Goal: Task Accomplishment & Management: Use online tool/utility

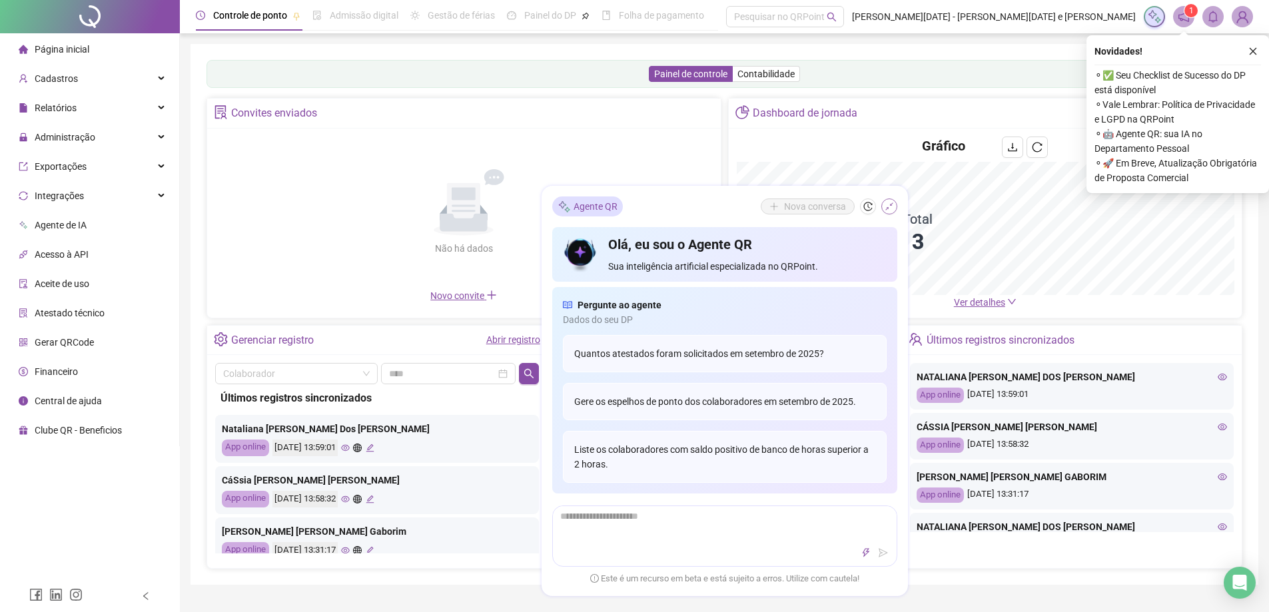
click at [888, 203] on icon "shrink" at bounding box center [889, 206] width 9 height 9
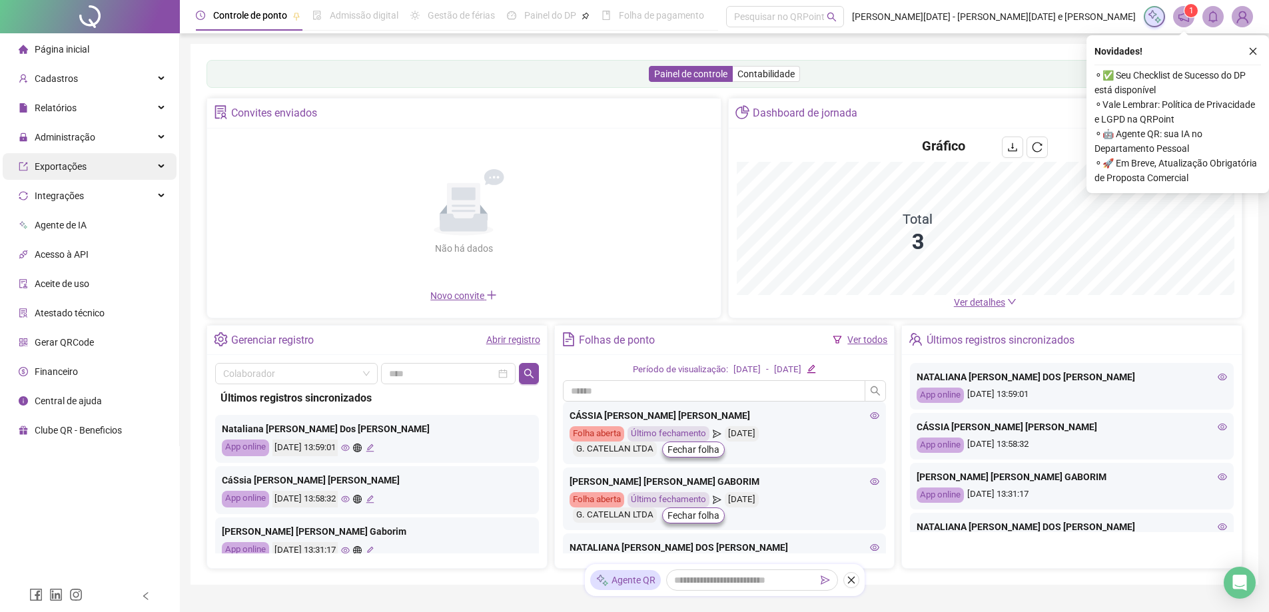
click at [118, 133] on div "Administração" at bounding box center [90, 137] width 174 height 27
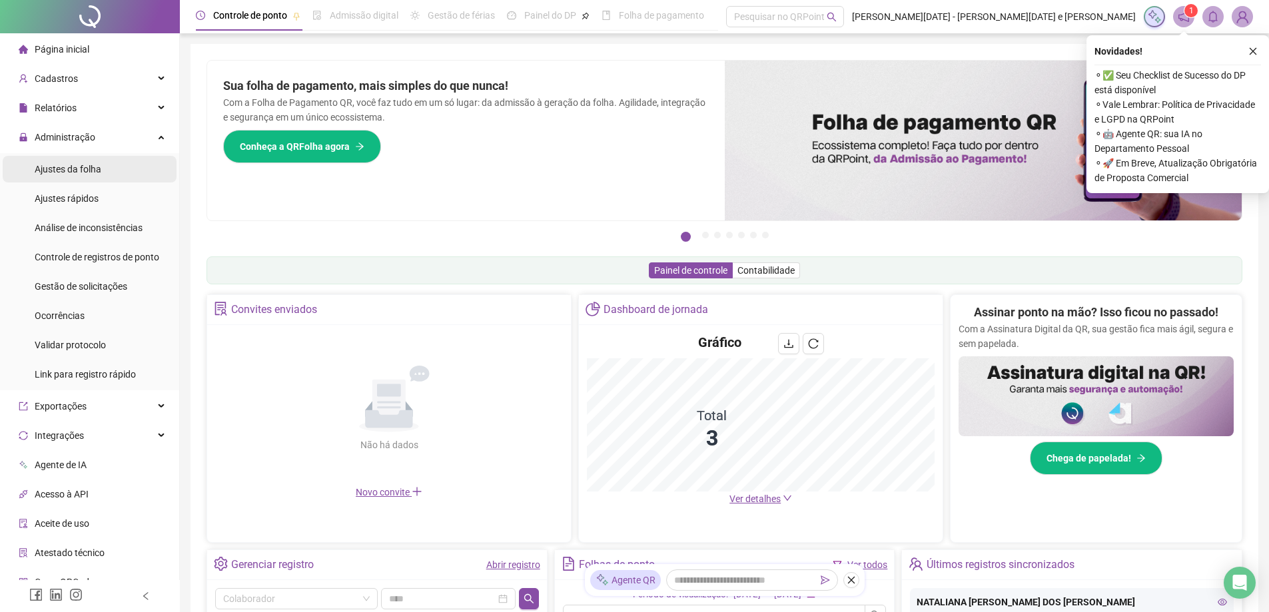
click at [73, 169] on span "Ajustes da folha" at bounding box center [68, 169] width 67 height 11
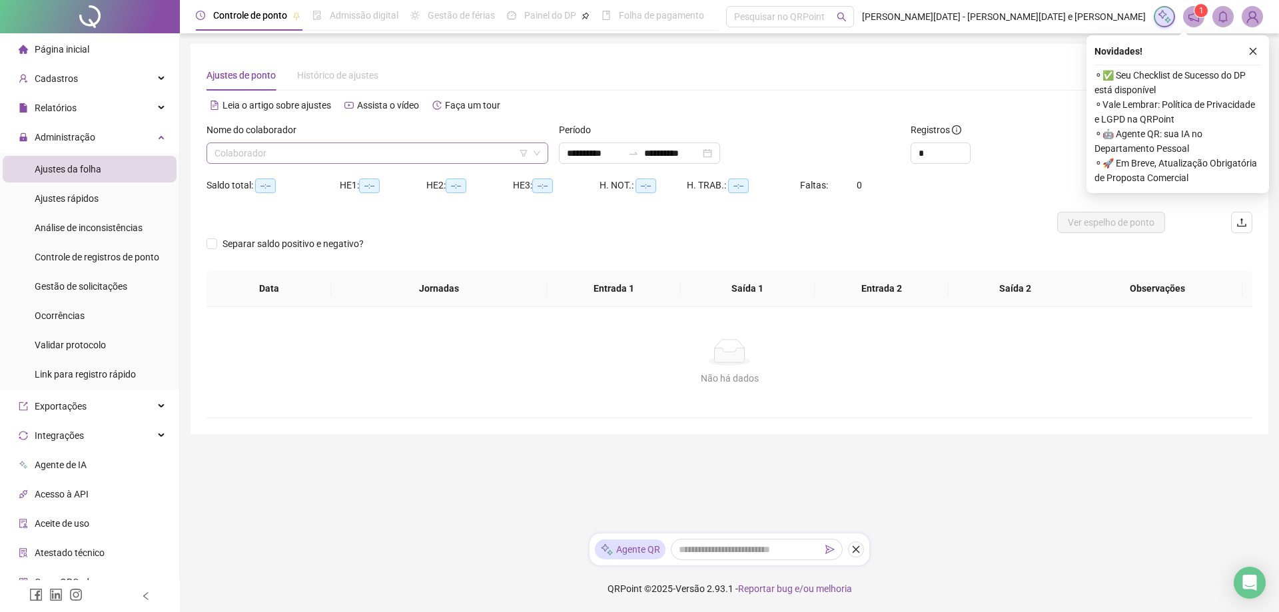
click at [310, 153] on input "search" at bounding box center [371, 153] width 314 height 20
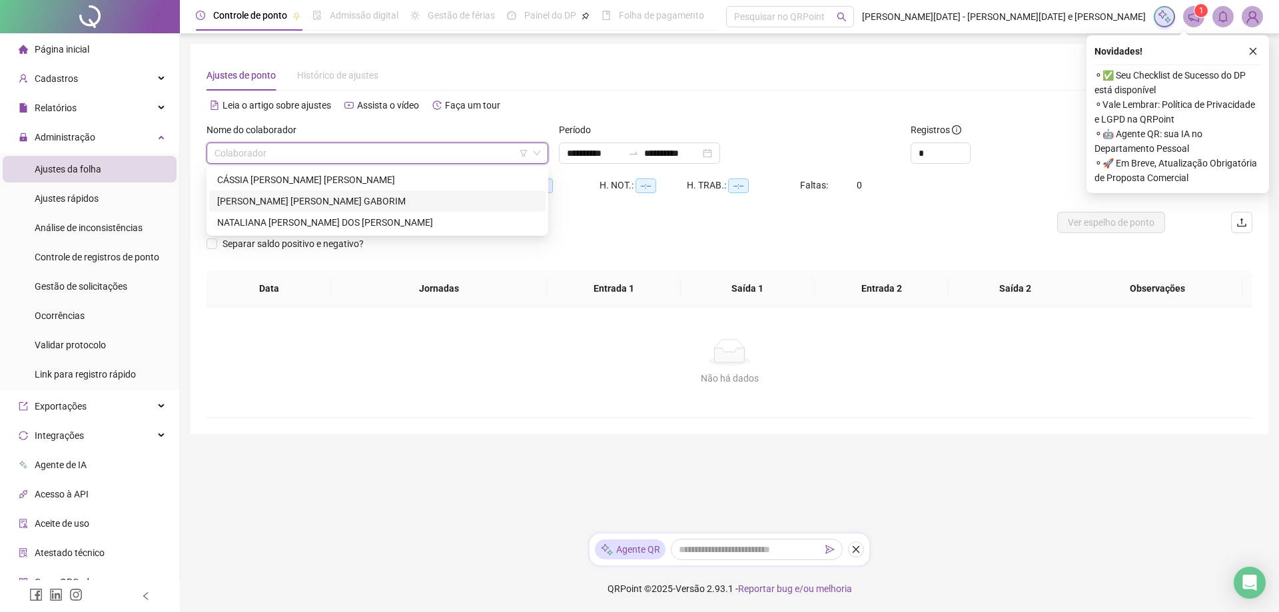
click at [273, 181] on div "CÁSSIA [PERSON_NAME] [PERSON_NAME]" at bounding box center [377, 180] width 320 height 15
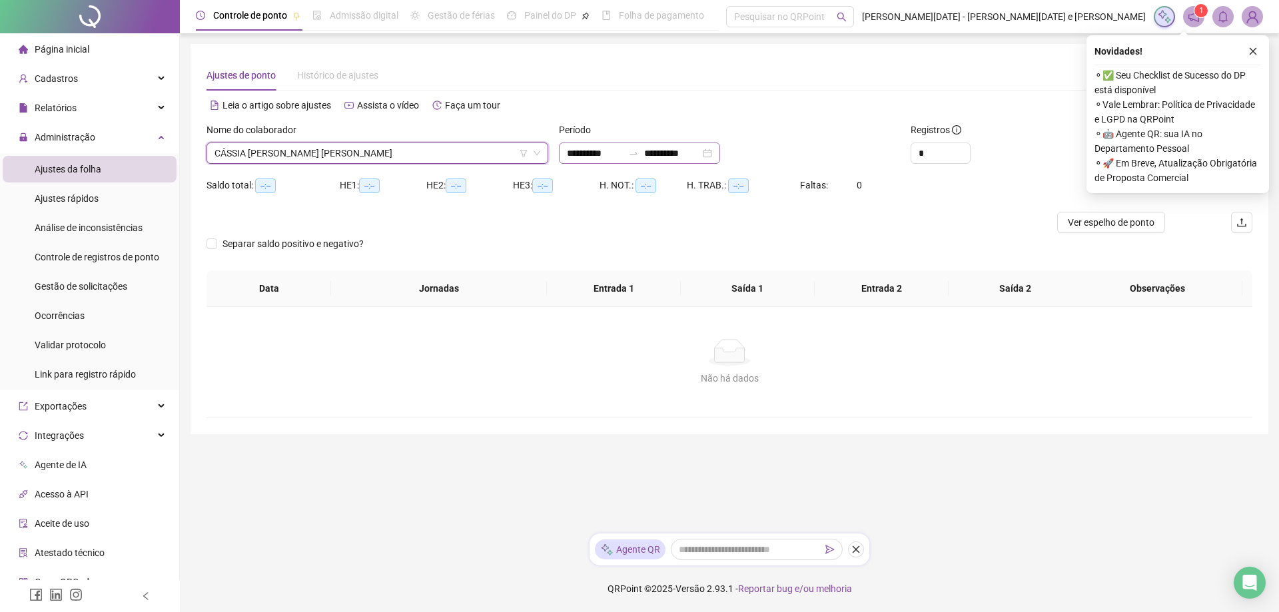
drag, startPoint x: 638, startPoint y: 143, endPoint x: 631, endPoint y: 155, distance: 14.1
click at [637, 143] on div "**********" at bounding box center [639, 153] width 161 height 21
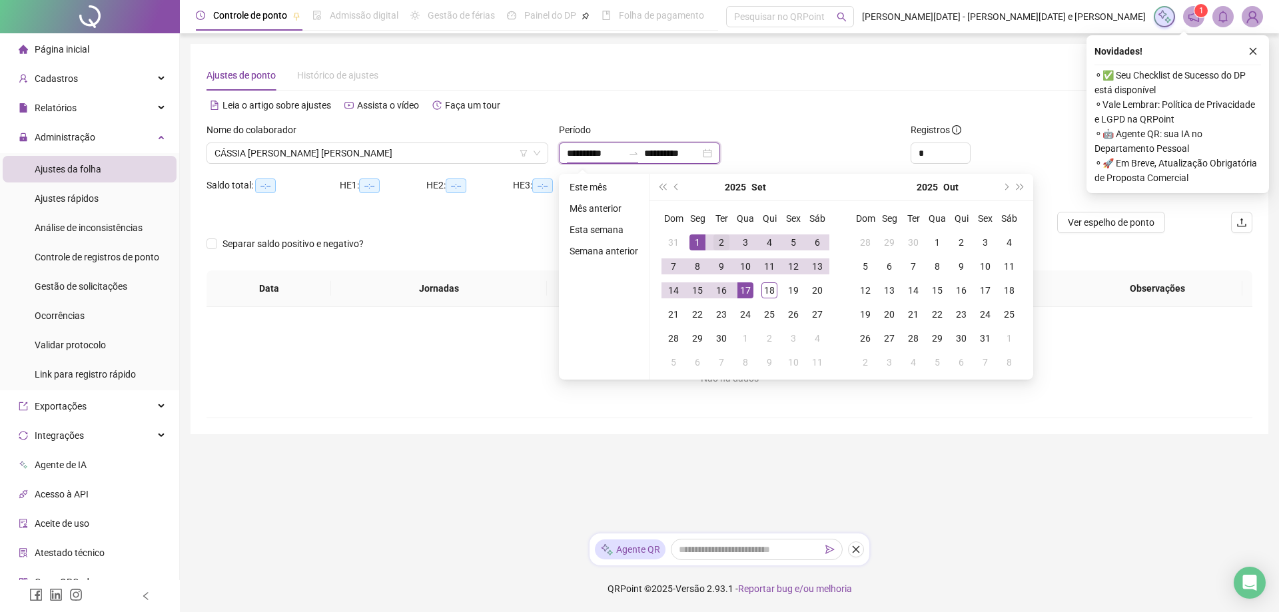
type input "**********"
click at [673, 183] on button "prev-year" at bounding box center [676, 187] width 15 height 27
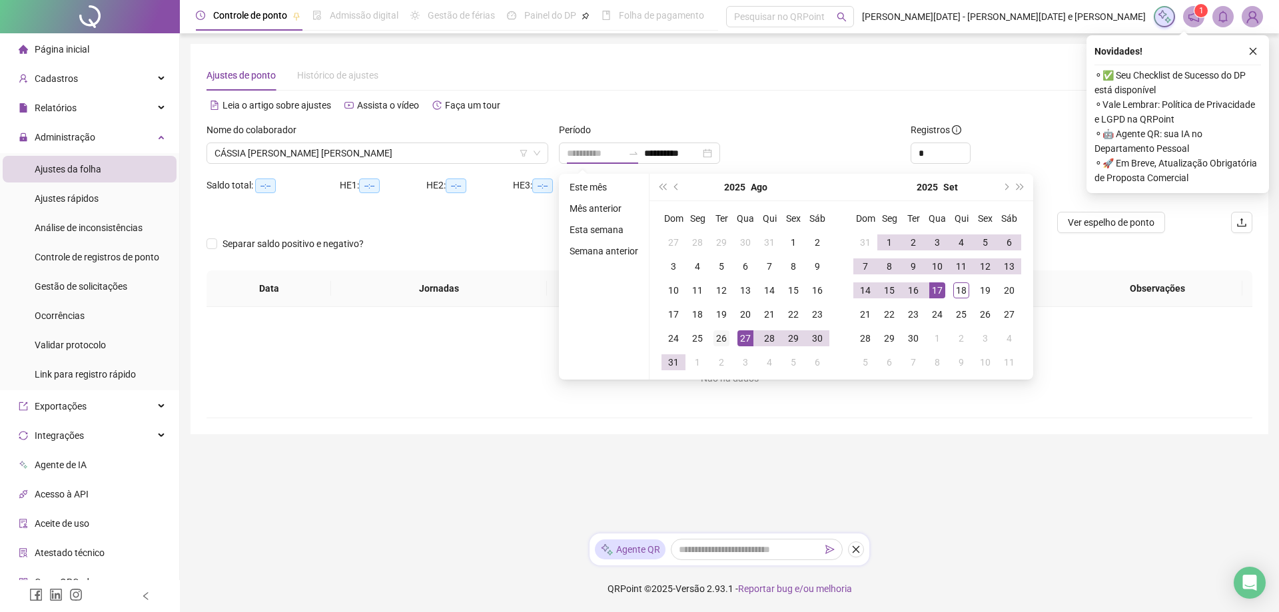
type input "**********"
click at [723, 334] on div "26" at bounding box center [721, 338] width 16 height 16
click at [956, 286] on div "18" at bounding box center [961, 290] width 16 height 16
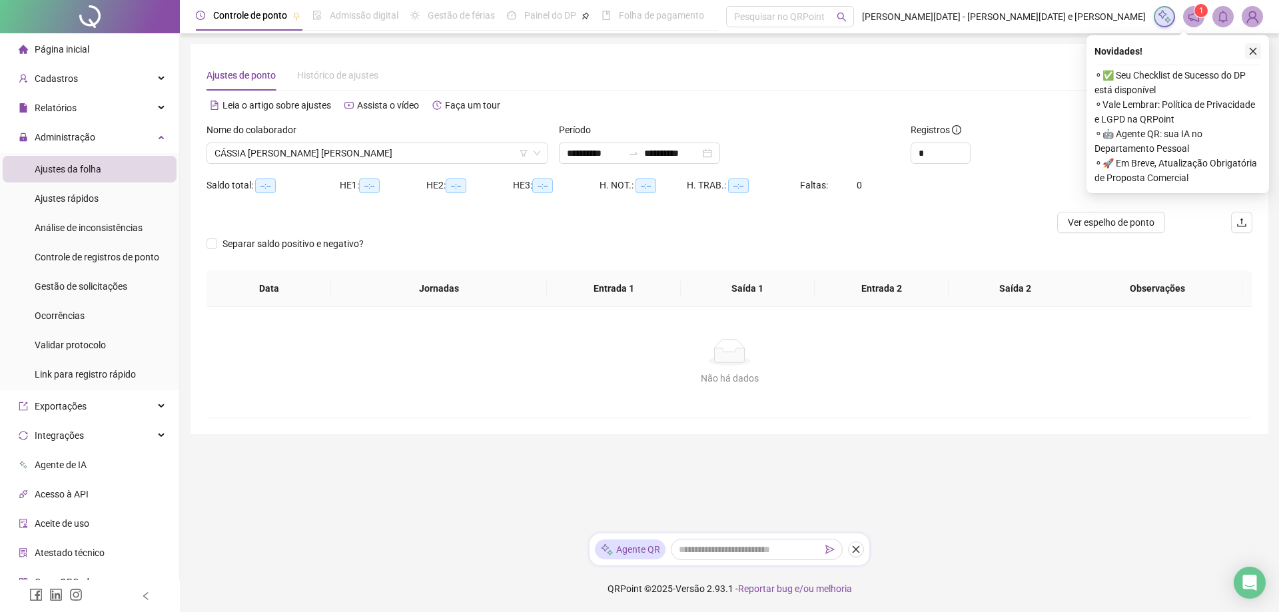
click at [1253, 44] on button "button" at bounding box center [1253, 51] width 16 height 16
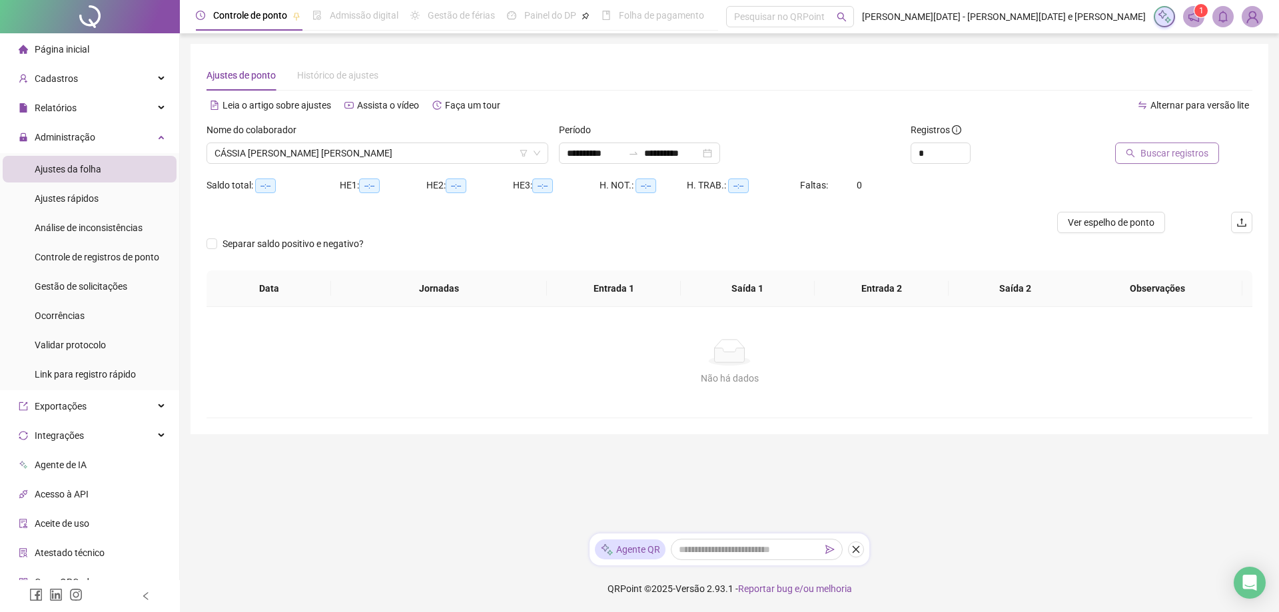
click at [1188, 156] on span "Buscar registros" at bounding box center [1174, 153] width 68 height 15
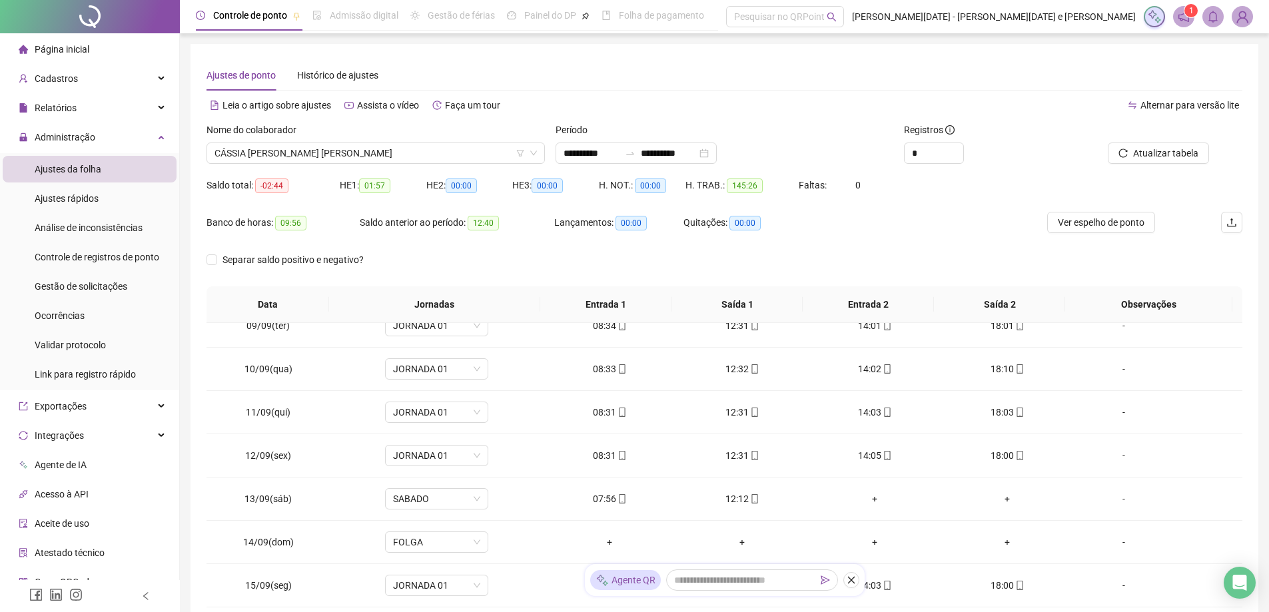
scroll to position [666, 0]
click at [851, 582] on icon "close" at bounding box center [851, 580] width 9 height 9
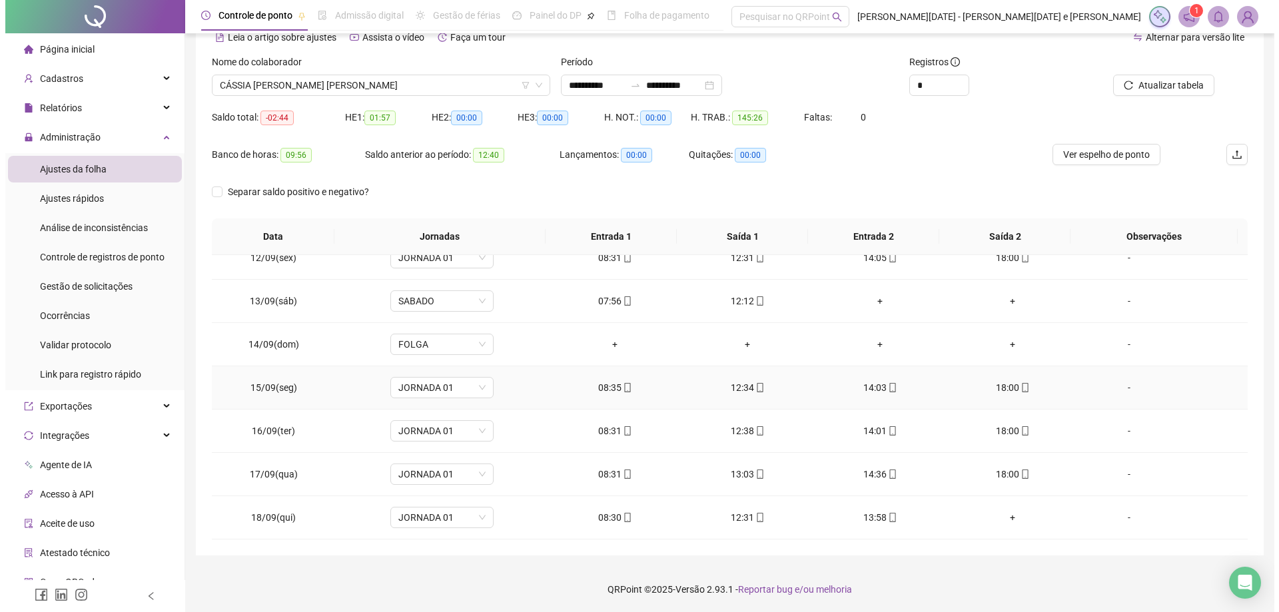
scroll to position [69, 0]
click at [343, 83] on span "CÁSSIA [PERSON_NAME] [PERSON_NAME]" at bounding box center [375, 85] width 322 height 20
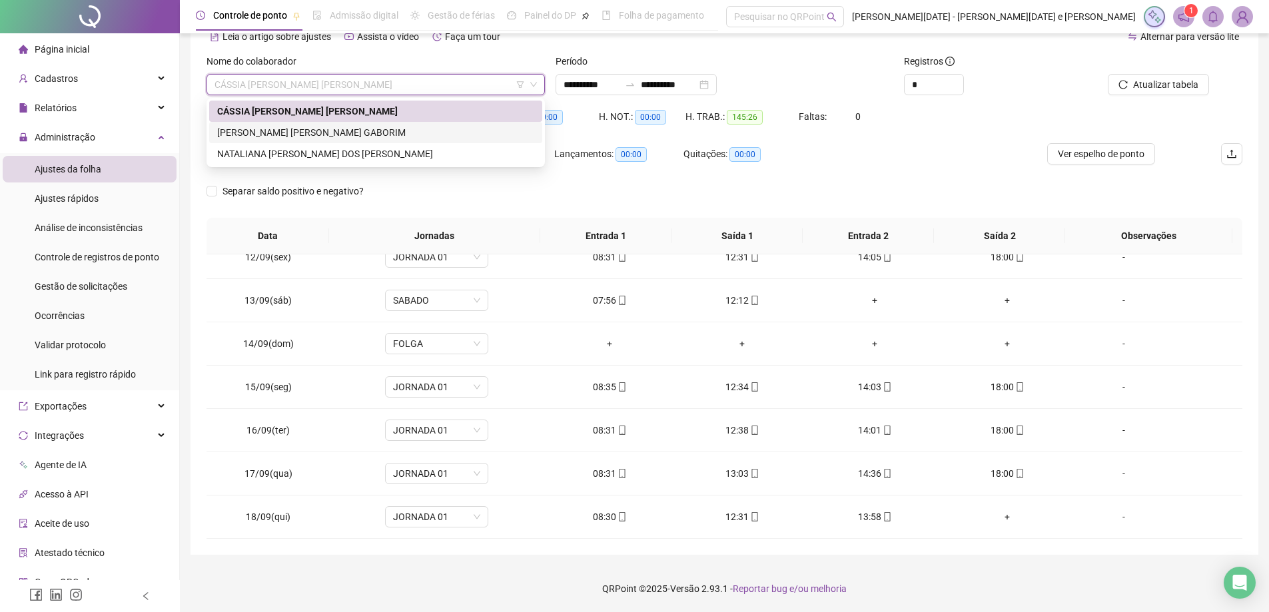
click at [306, 125] on div "[PERSON_NAME] [PERSON_NAME] GABORIM" at bounding box center [375, 132] width 333 height 21
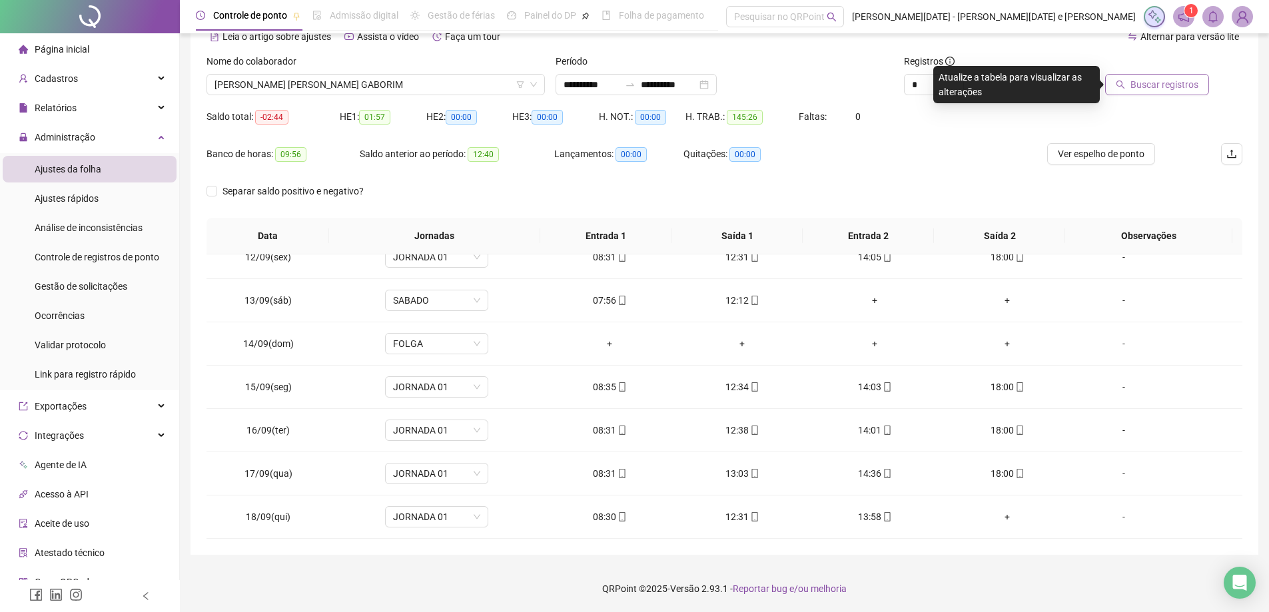
click at [1172, 92] on button "Buscar registros" at bounding box center [1157, 84] width 104 height 21
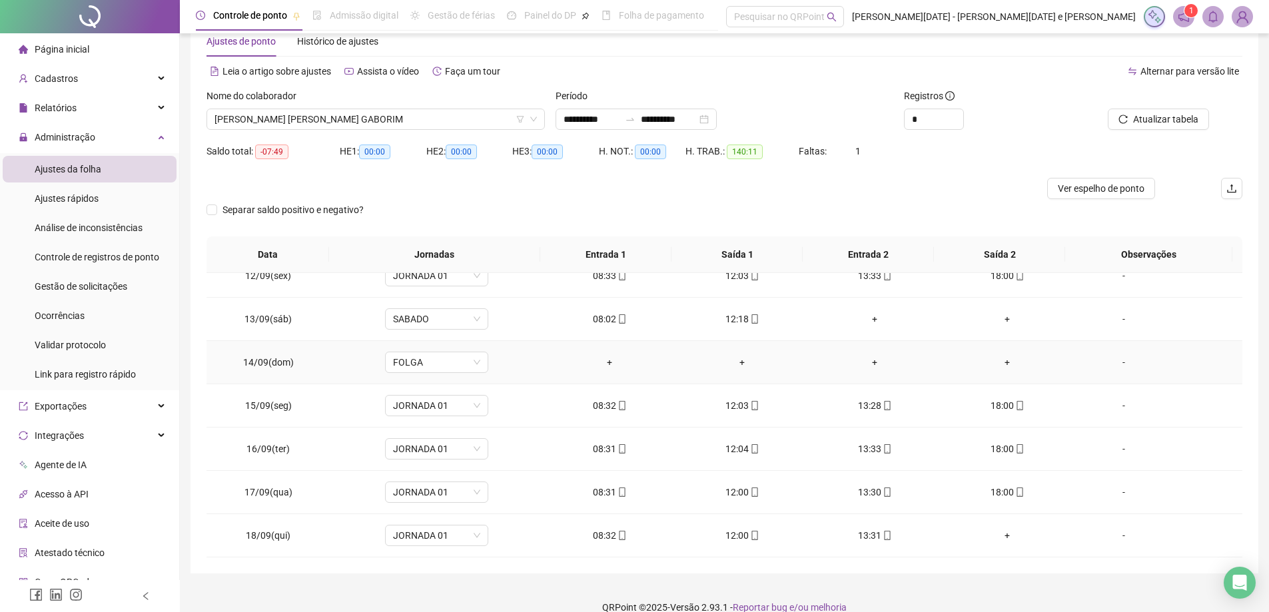
scroll to position [53, 0]
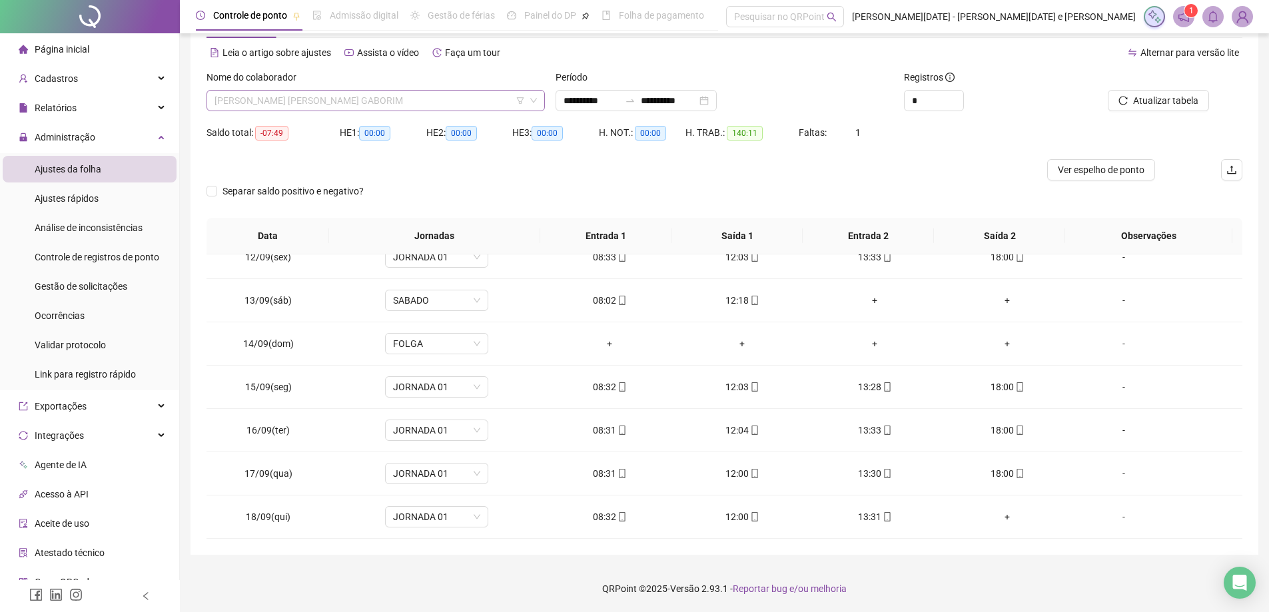
click at [403, 106] on span "[PERSON_NAME] [PERSON_NAME] GABORIM" at bounding box center [375, 101] width 322 height 20
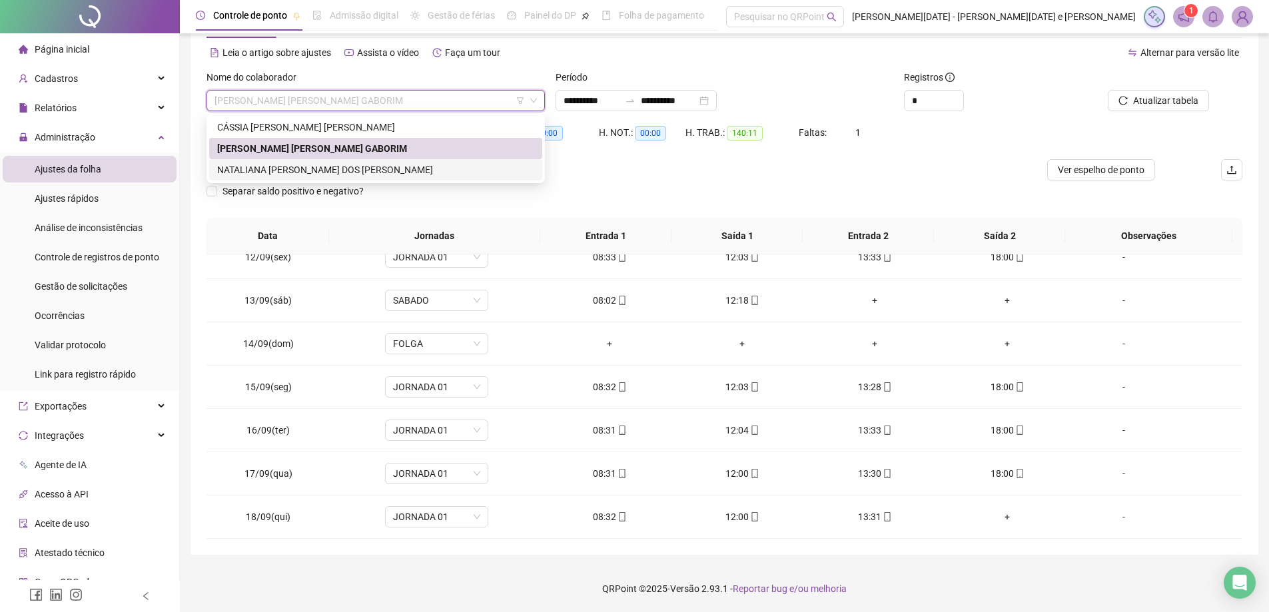
click at [366, 170] on div "NATALIANA [PERSON_NAME] DOS [PERSON_NAME]" at bounding box center [375, 170] width 317 height 15
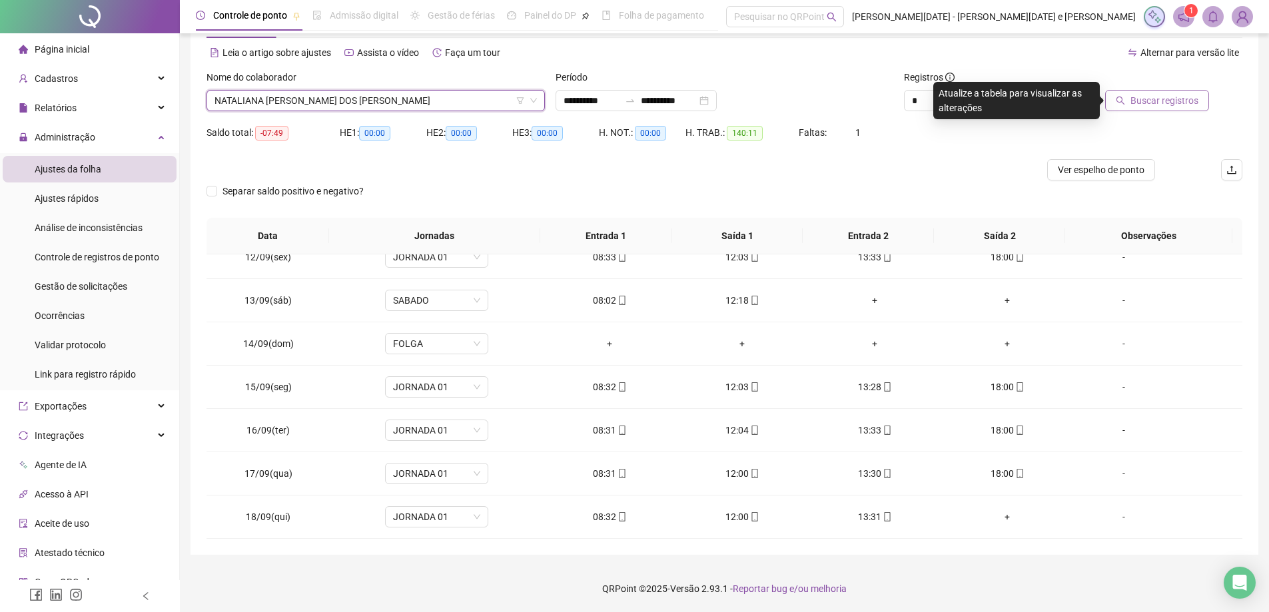
click at [1160, 99] on span "Buscar registros" at bounding box center [1164, 100] width 68 height 15
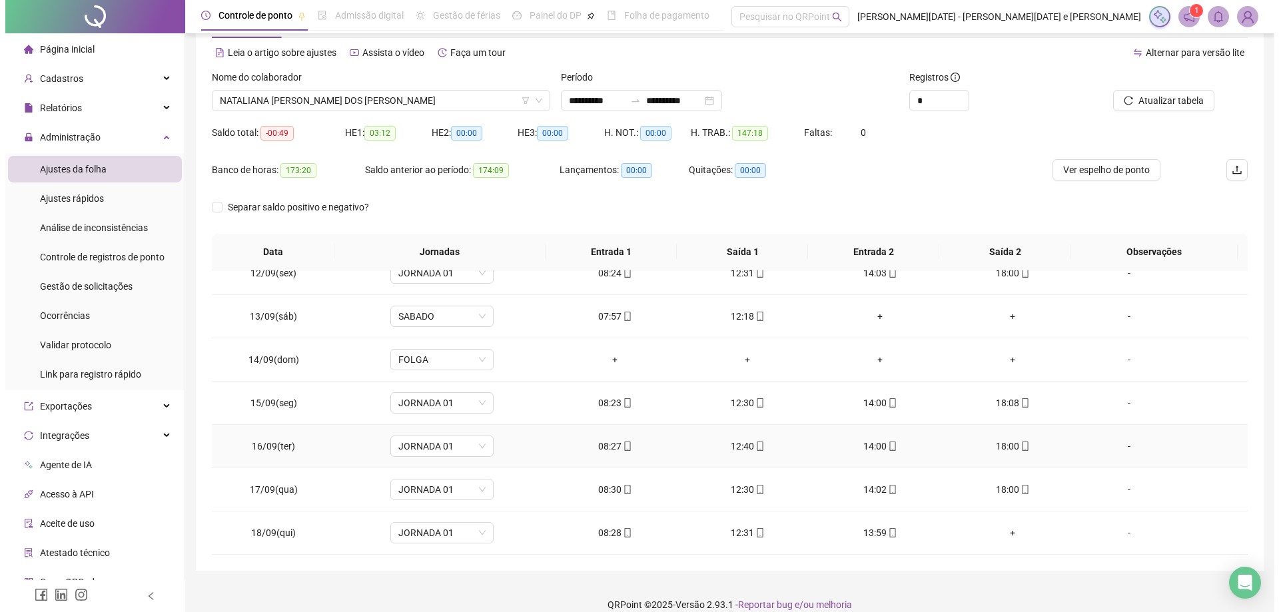
scroll to position [69, 0]
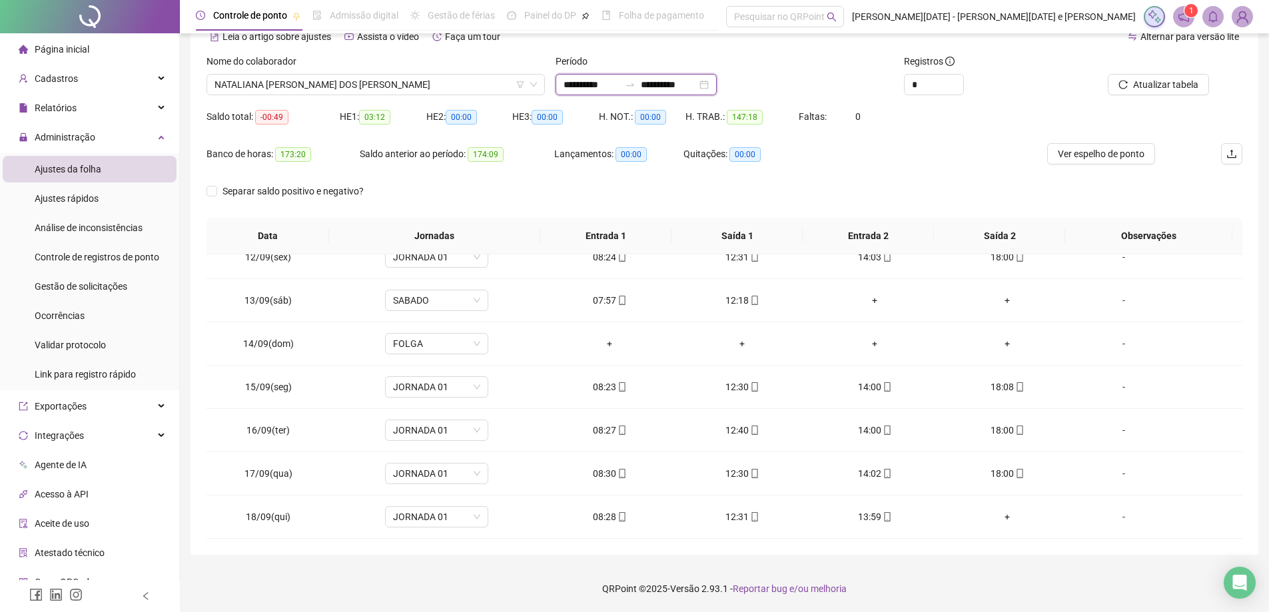
click at [697, 86] on input "**********" at bounding box center [669, 84] width 56 height 15
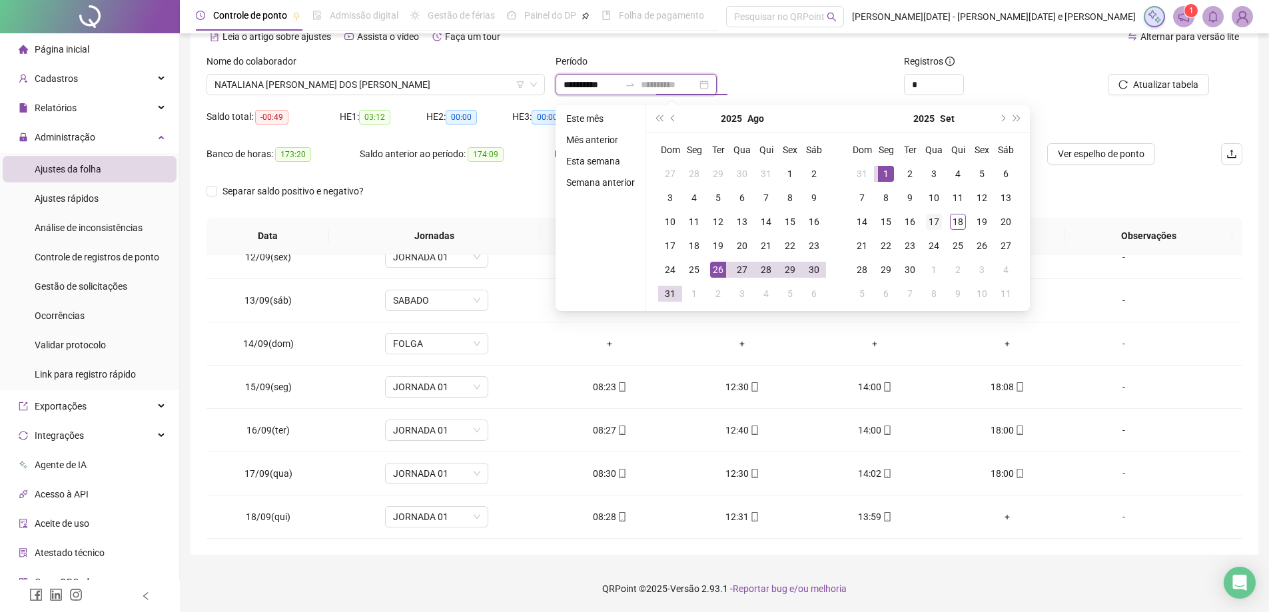
type input "**********"
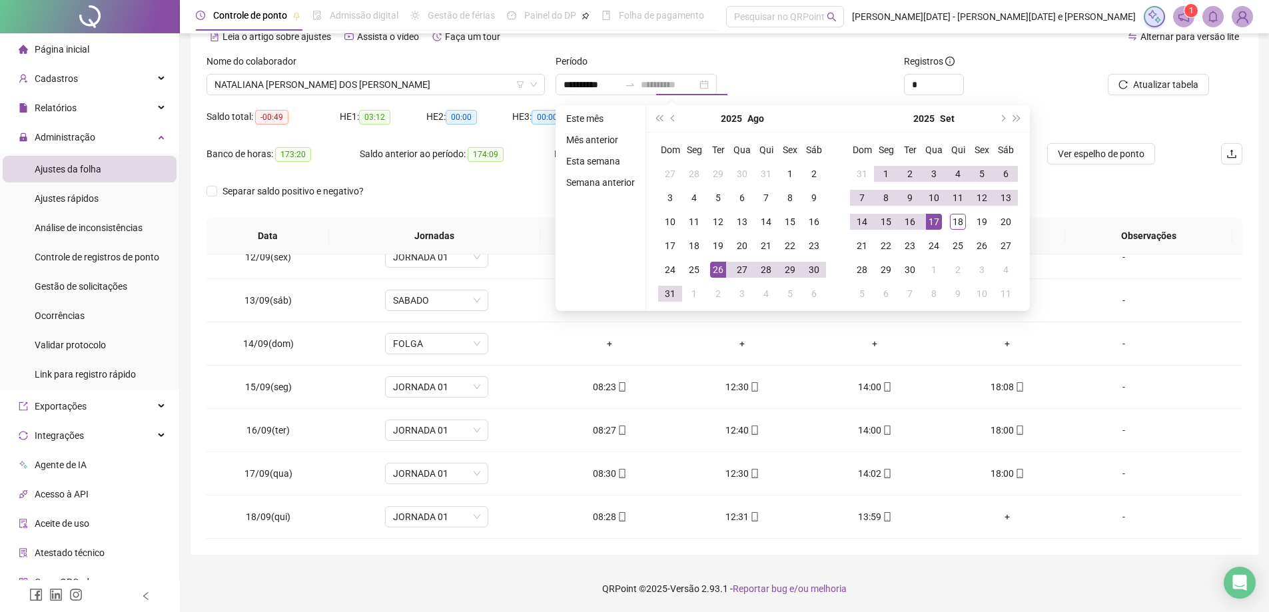
click at [935, 216] on div "17" at bounding box center [934, 222] width 16 height 16
type input "**********"
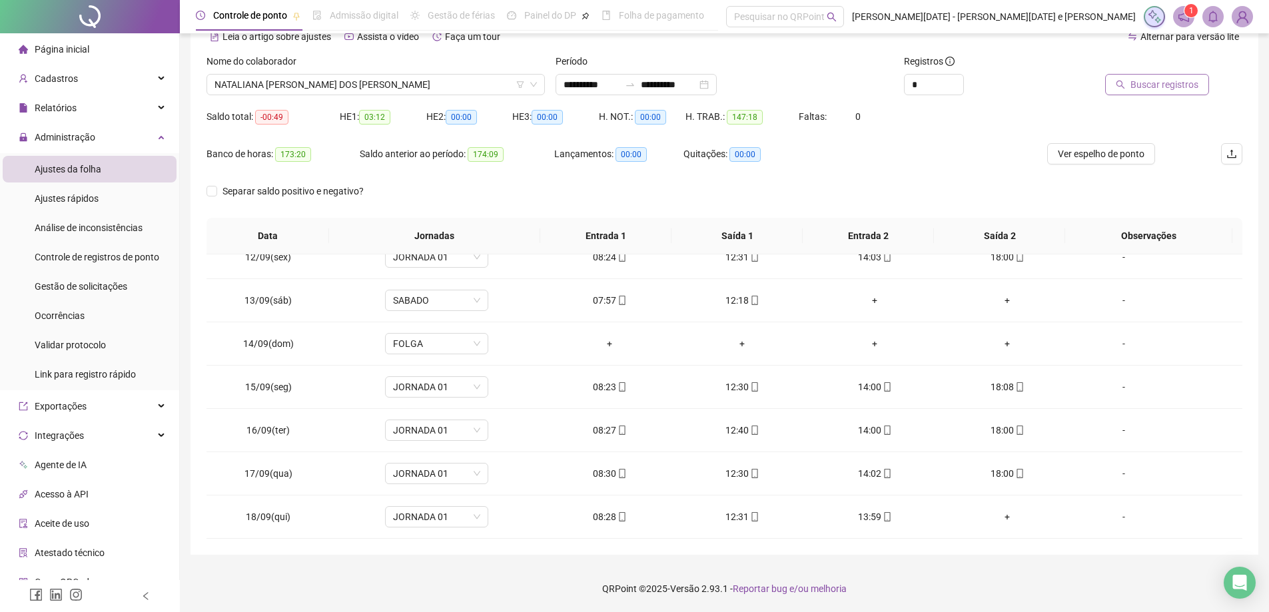
click at [1194, 79] on span "Buscar registros" at bounding box center [1164, 84] width 68 height 15
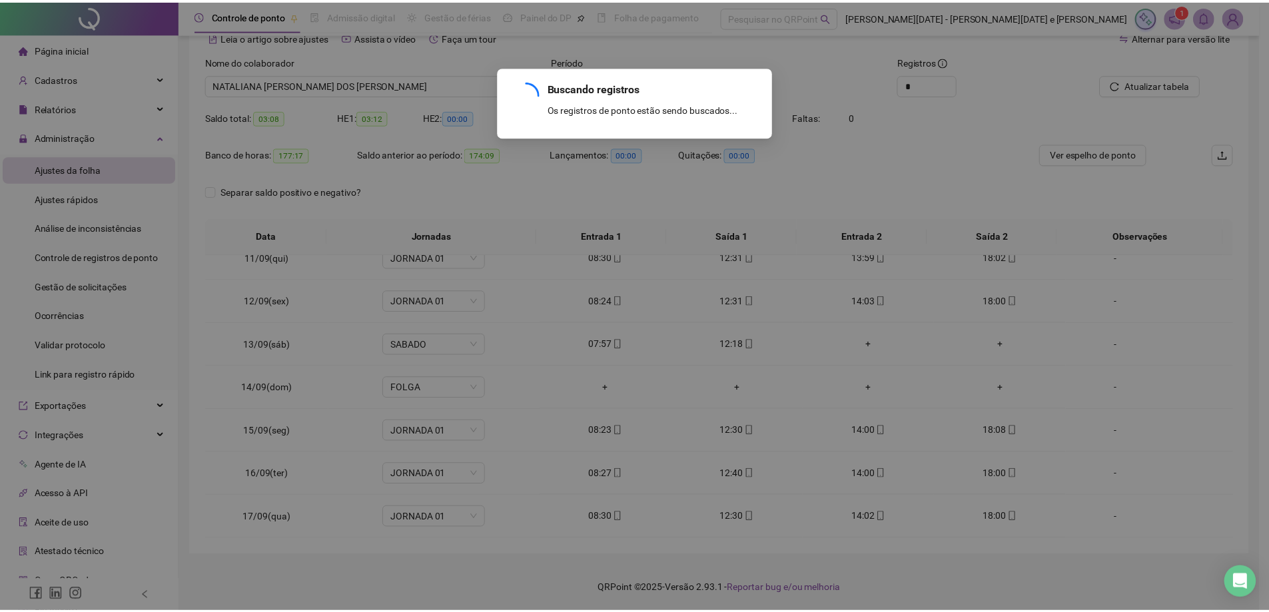
scroll to position [711, 0]
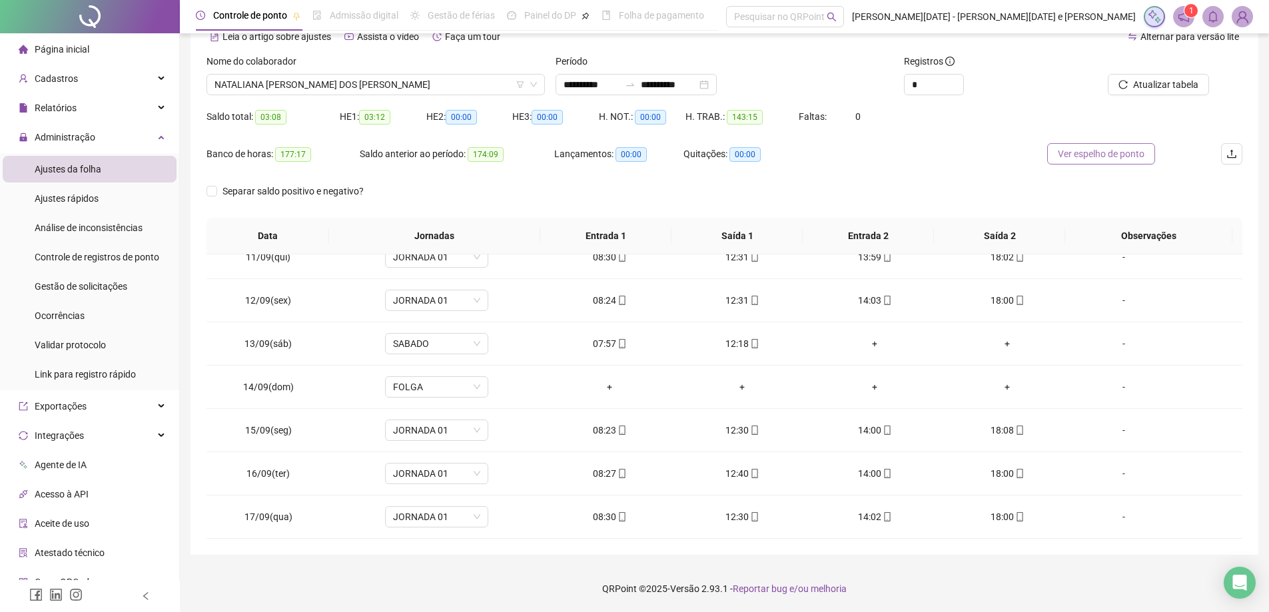
click at [1102, 155] on span "Ver espelho de ponto" at bounding box center [1101, 154] width 87 height 15
